Goal: Complete application form

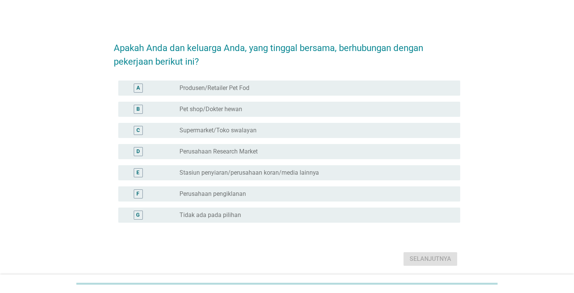
click at [268, 211] on div "radio_button_unchecked Tidak ada pada pilihan" at bounding box center [314, 215] width 269 height 8
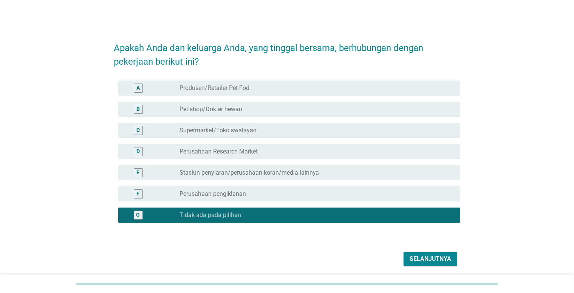
click at [435, 260] on div "Selanjutnya" at bounding box center [431, 258] width 42 height 9
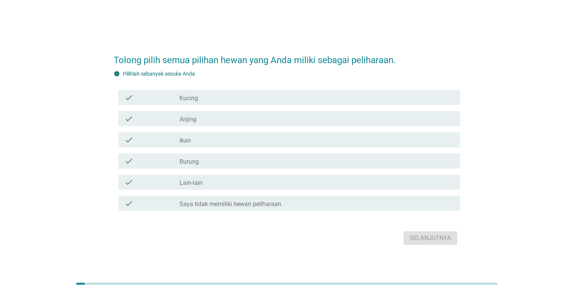
click at [233, 97] on div "check_box_outline_blank Kucing" at bounding box center [317, 97] width 275 height 9
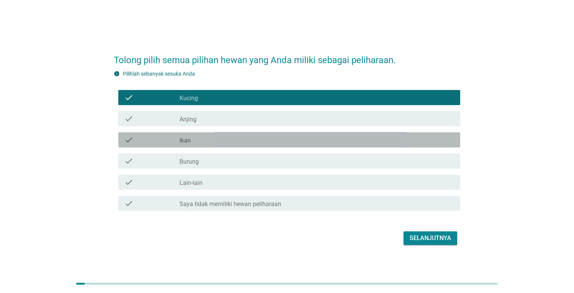
click at [247, 140] on div "check_box_outline_blank Ikan" at bounding box center [317, 139] width 275 height 9
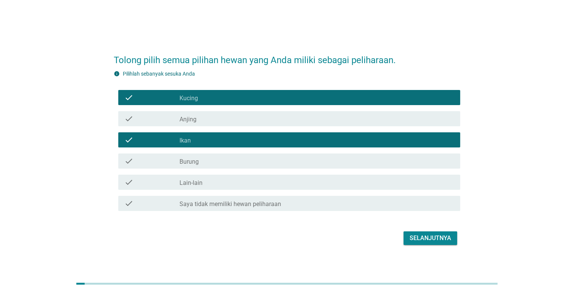
click at [405, 238] on button "Selanjutnya" at bounding box center [431, 238] width 54 height 14
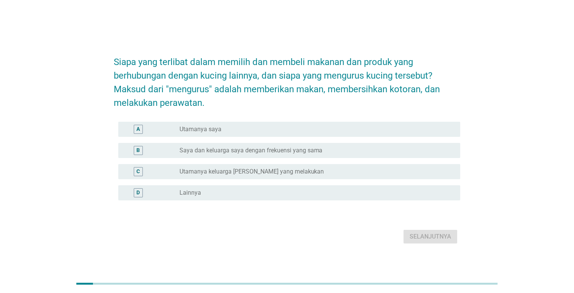
click at [328, 128] on div "radio_button_unchecked Utamanya saya" at bounding box center [314, 130] width 269 height 8
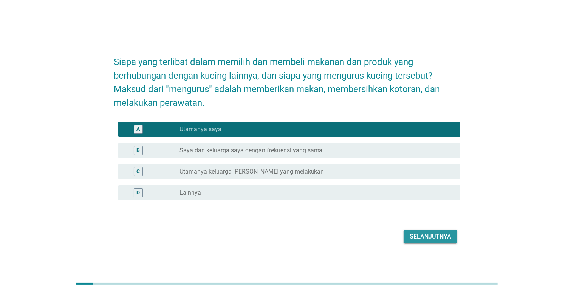
click at [414, 236] on div "Selanjutnya" at bounding box center [431, 236] width 42 height 9
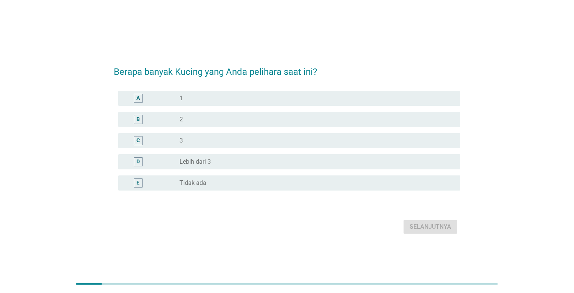
click at [268, 100] on div "radio_button_unchecked 1" at bounding box center [314, 99] width 269 height 8
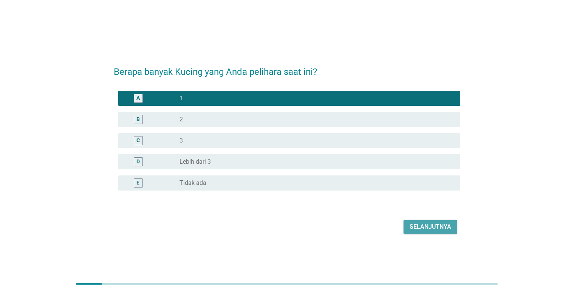
click at [414, 223] on div "Selanjutnya" at bounding box center [431, 226] width 42 height 9
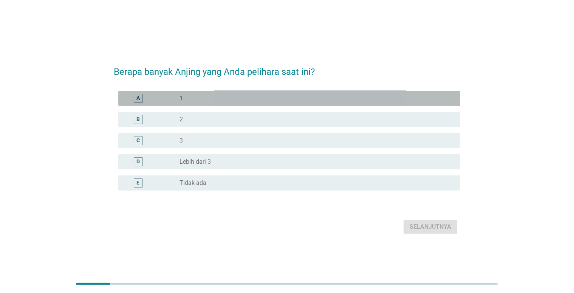
click at [272, 98] on div "radio_button_unchecked 1" at bounding box center [314, 99] width 269 height 8
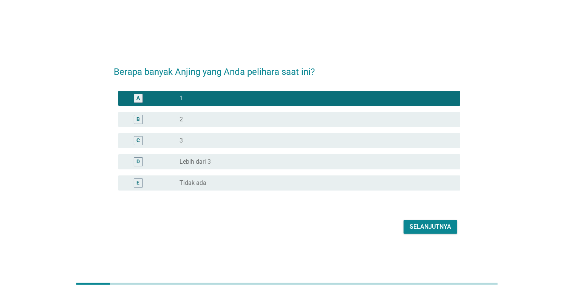
click at [422, 229] on div "Selanjutnya" at bounding box center [431, 226] width 42 height 9
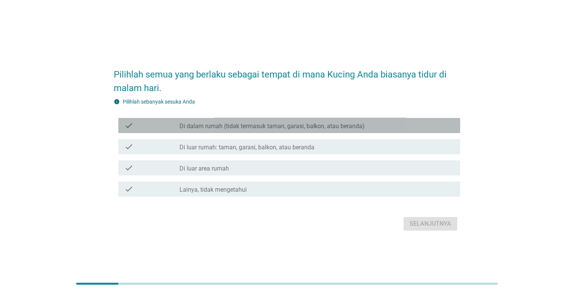
click at [338, 129] on label "Di dalam rumah (tidak termasuk taman, garasi, balkon, atau beranda)" at bounding box center [273, 126] width 186 height 8
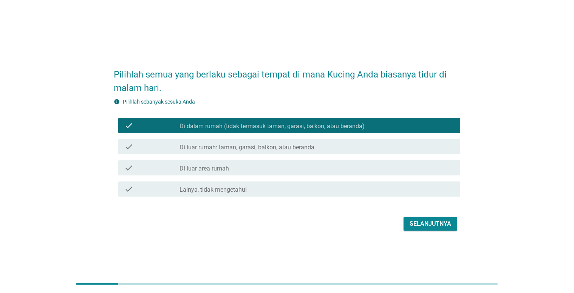
click at [419, 224] on div "Selanjutnya" at bounding box center [431, 223] width 42 height 9
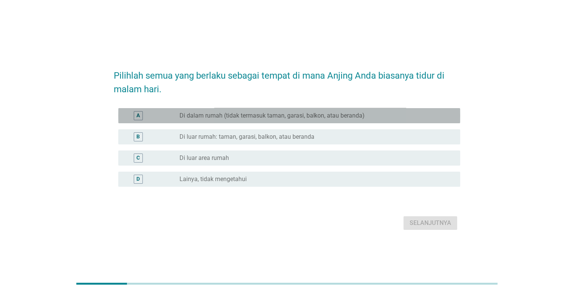
click at [295, 118] on label "Di dalam rumah (tidak termasuk taman, garasi, balkon, atau beranda)" at bounding box center [273, 116] width 186 height 8
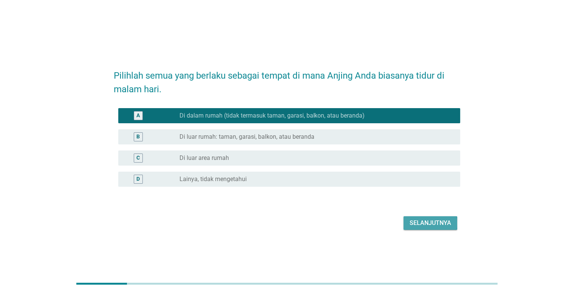
click at [440, 223] on div "Selanjutnya" at bounding box center [431, 223] width 42 height 9
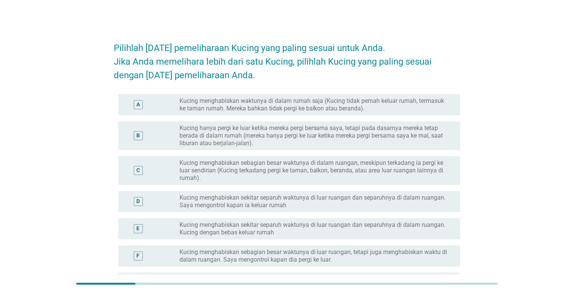
click at [333, 163] on label "Kucing menghabiskan sebagian besar waktunya di dalam ruangan, meskipun terkadan…" at bounding box center [314, 170] width 269 height 23
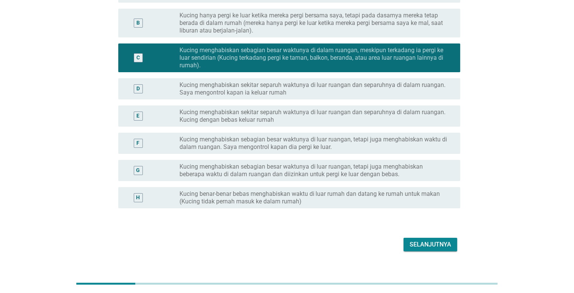
scroll to position [113, 0]
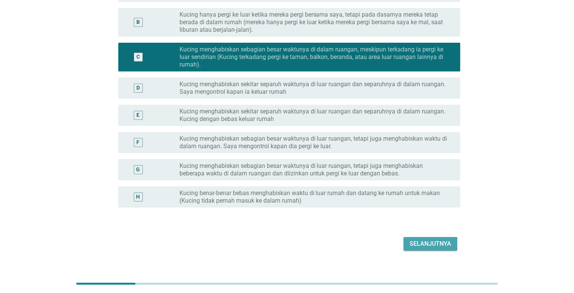
click at [415, 242] on div "Selanjutnya" at bounding box center [431, 243] width 42 height 9
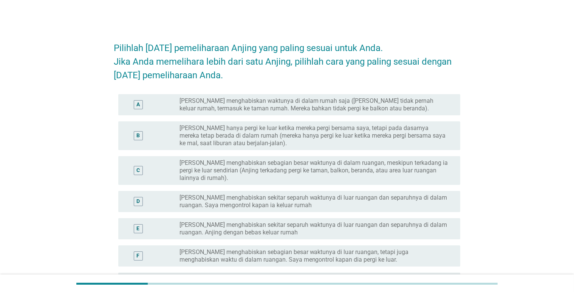
click at [344, 174] on label "[PERSON_NAME] menghabiskan sebagian besar waktunya di dalam ruangan, meskipun t…" at bounding box center [314, 170] width 269 height 23
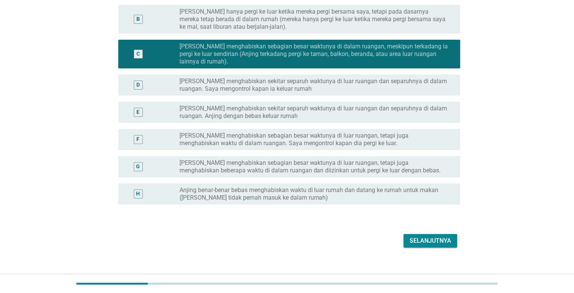
scroll to position [125, 0]
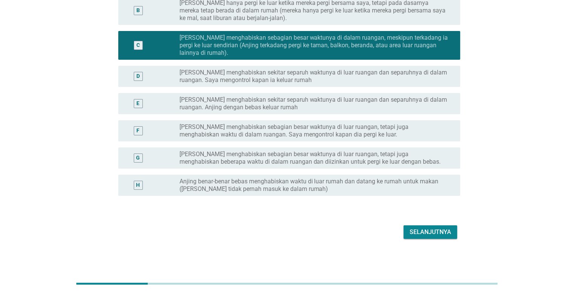
click at [428, 231] on div "Selanjutnya" at bounding box center [431, 232] width 42 height 9
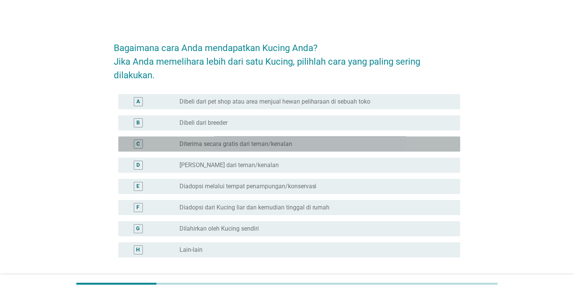
click at [269, 144] on label "Diterima secara gratis dari teman/kenalan" at bounding box center [236, 144] width 113 height 8
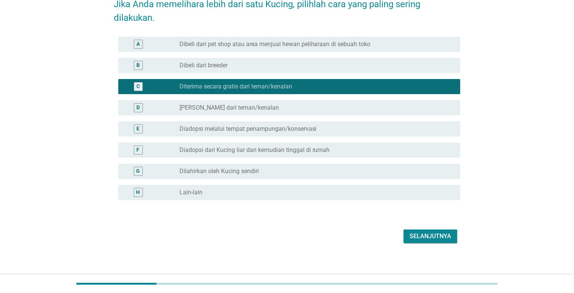
scroll to position [62, 0]
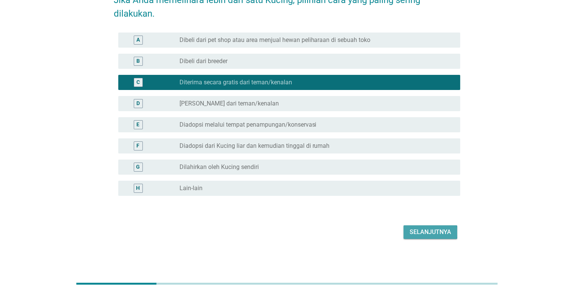
click at [428, 229] on div "Selanjutnya" at bounding box center [431, 232] width 42 height 9
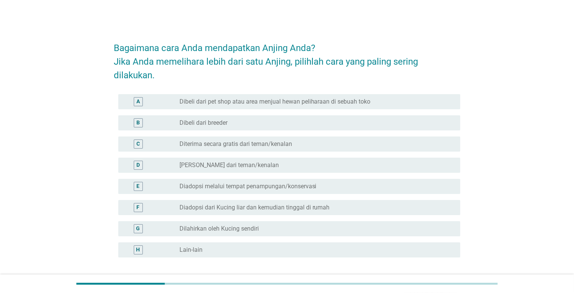
click at [310, 98] on label "Dibeli dari pet shop atau area menjual hewan peliharaan di sebuah toko" at bounding box center [275, 102] width 191 height 8
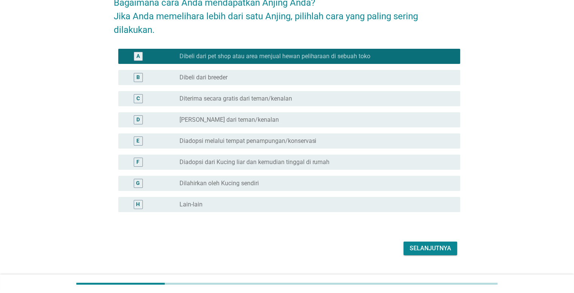
scroll to position [48, 0]
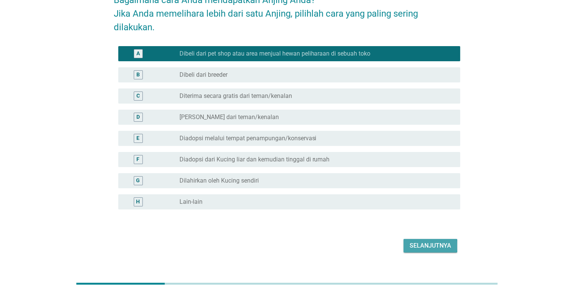
click at [413, 241] on div "Selanjutnya" at bounding box center [431, 245] width 42 height 9
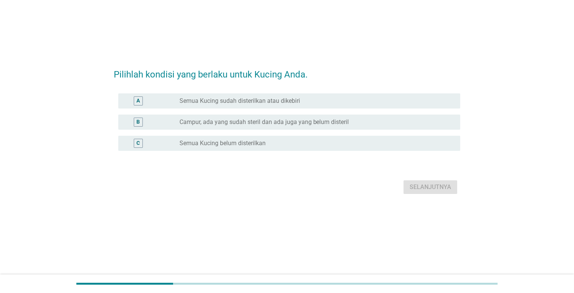
scroll to position [0, 0]
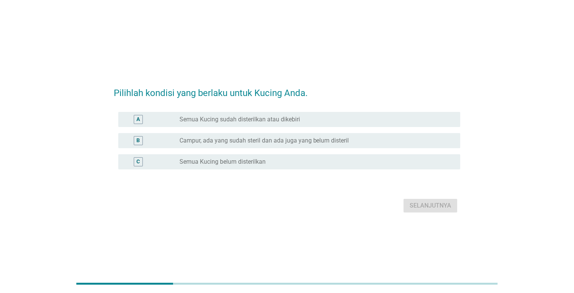
click at [239, 123] on div "radio_button_unchecked Semua Kucing sudah disterilkan atau dikebiri" at bounding box center [317, 119] width 275 height 9
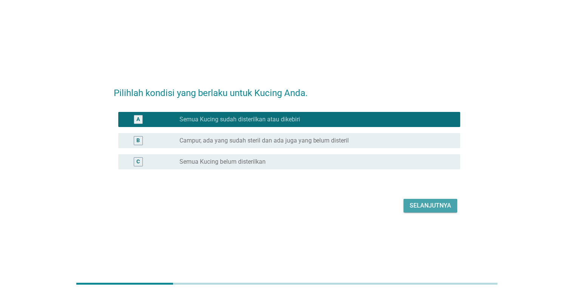
click at [420, 206] on div "Selanjutnya" at bounding box center [431, 205] width 42 height 9
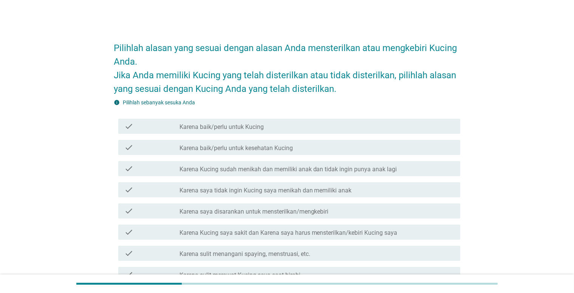
click at [331, 150] on div "check_box_outline_blank Karena baik/perlu untuk kesehatan Kucing" at bounding box center [317, 147] width 275 height 9
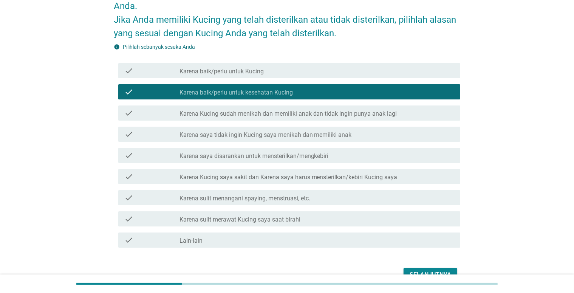
scroll to position [76, 0]
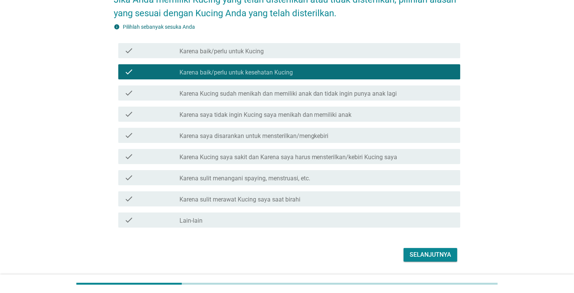
click at [425, 251] on div "Selanjutnya" at bounding box center [431, 254] width 42 height 9
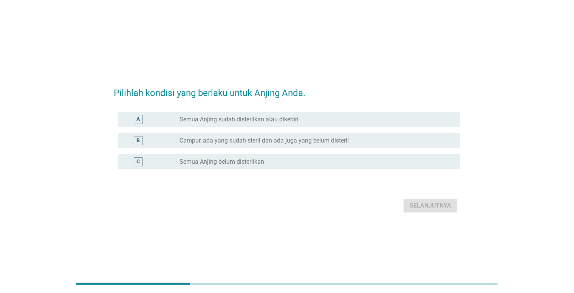
click at [287, 119] on label "Semua Anjing sudah disterilkan atau dikebiri" at bounding box center [239, 120] width 119 height 8
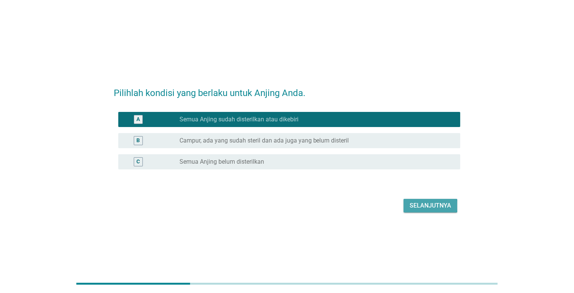
click at [414, 206] on div "Selanjutnya" at bounding box center [431, 205] width 42 height 9
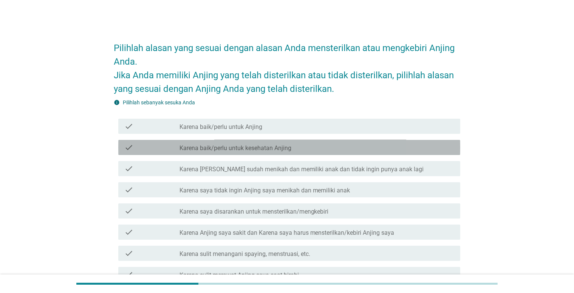
click at [339, 149] on div "check_box_outline_blank Karena baik/perlu untuk kesehatan Anjing" at bounding box center [317, 147] width 275 height 9
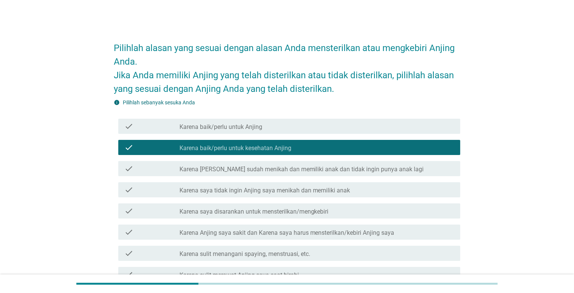
click at [365, 189] on div "check_box_outline_blank Karena saya tidak ingin Anjing saya menikah dan memilik…" at bounding box center [317, 189] width 275 height 9
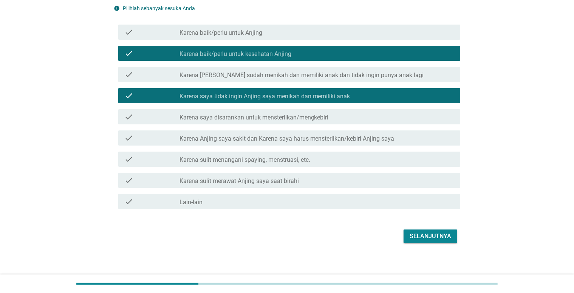
scroll to position [98, 0]
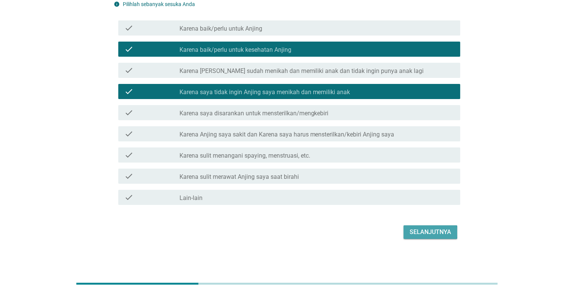
click at [412, 228] on div "Selanjutnya" at bounding box center [431, 232] width 42 height 9
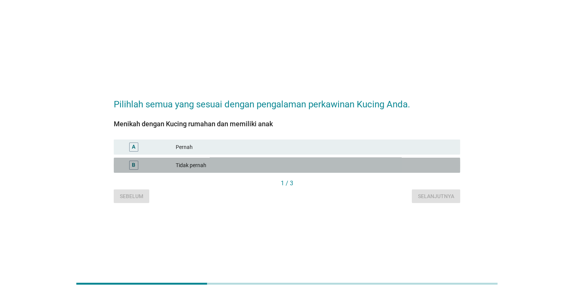
click at [285, 168] on div "Tidak pernah" at bounding box center [315, 165] width 279 height 9
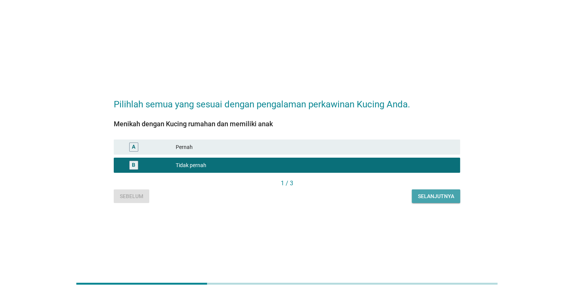
click at [428, 196] on div "Selanjutnya" at bounding box center [436, 196] width 36 height 8
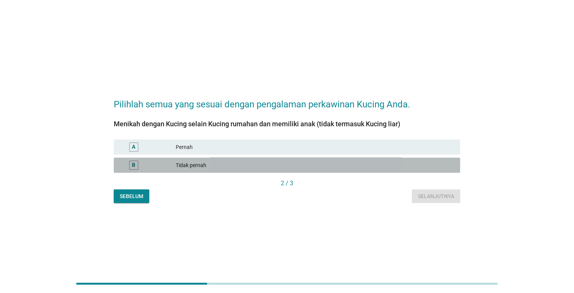
click at [346, 163] on div "Tidak pernah" at bounding box center [315, 165] width 279 height 9
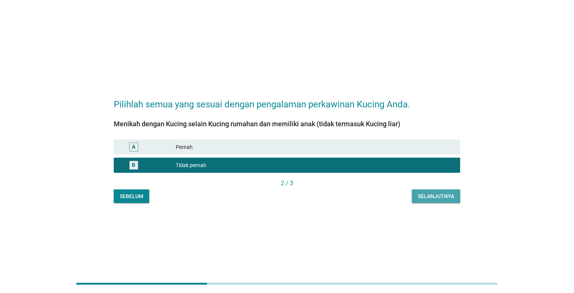
click at [419, 197] on div "Selanjutnya" at bounding box center [436, 196] width 36 height 8
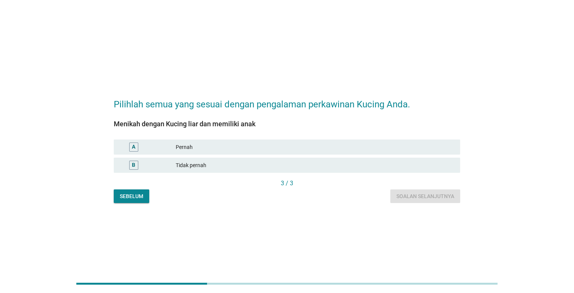
click at [299, 166] on div "Tidak pernah" at bounding box center [315, 165] width 279 height 9
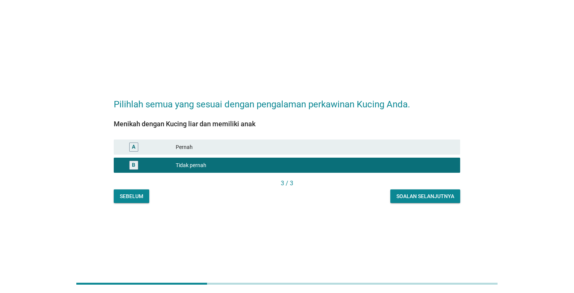
click at [430, 197] on div "Soalan selanjutnya" at bounding box center [426, 196] width 58 height 8
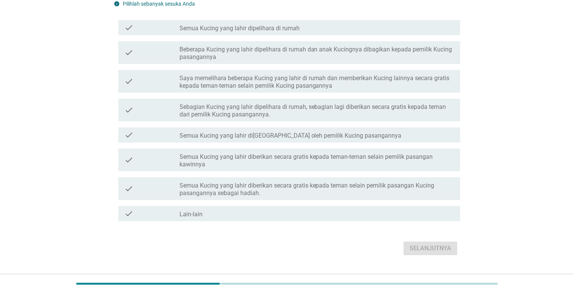
scroll to position [74, 0]
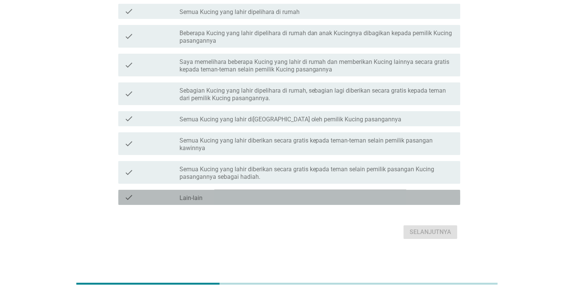
click at [323, 202] on div "check check_box_outline_blank Lain-lain" at bounding box center [289, 197] width 342 height 15
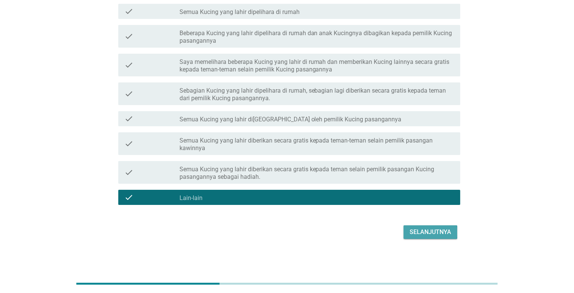
click at [412, 233] on div "Selanjutnya" at bounding box center [431, 232] width 42 height 9
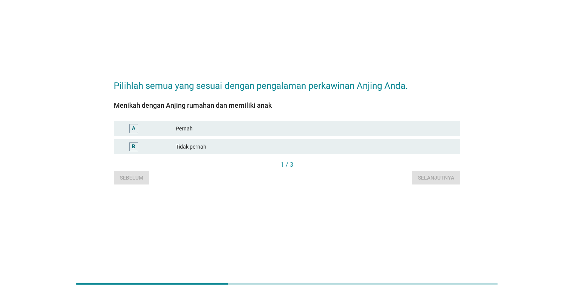
scroll to position [0, 0]
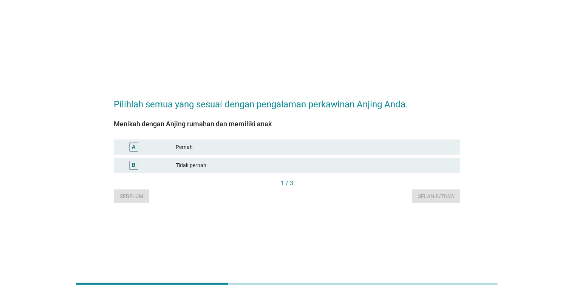
click at [318, 169] on div "Tidak pernah" at bounding box center [315, 165] width 279 height 9
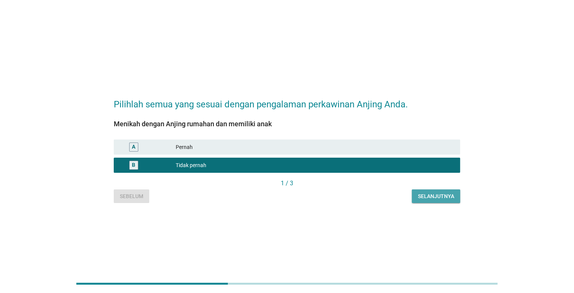
click at [446, 194] on div "Selanjutnya" at bounding box center [436, 196] width 36 height 8
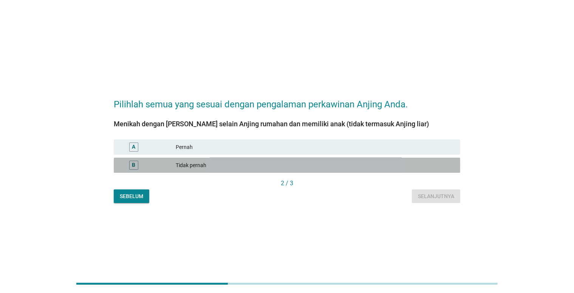
click at [357, 164] on div "Tidak pernah" at bounding box center [315, 165] width 279 height 9
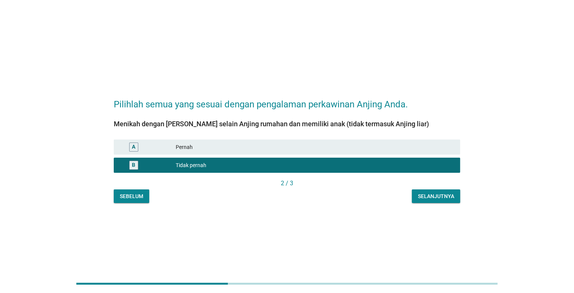
click at [447, 195] on div "Selanjutnya" at bounding box center [436, 196] width 36 height 8
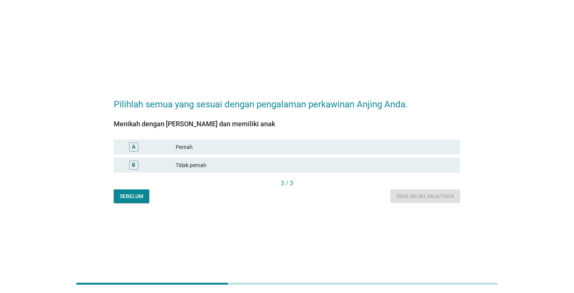
click at [353, 166] on div "Tidak pernah" at bounding box center [315, 165] width 279 height 9
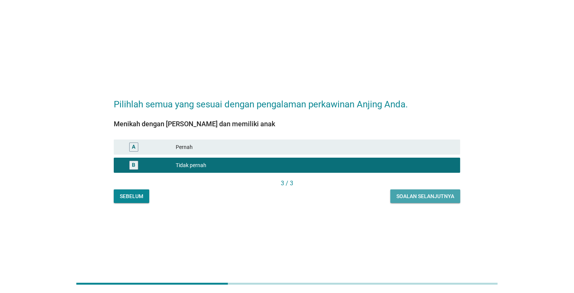
click at [426, 198] on div "Soalan selanjutnya" at bounding box center [426, 196] width 58 height 8
